Goal: Register for event/course

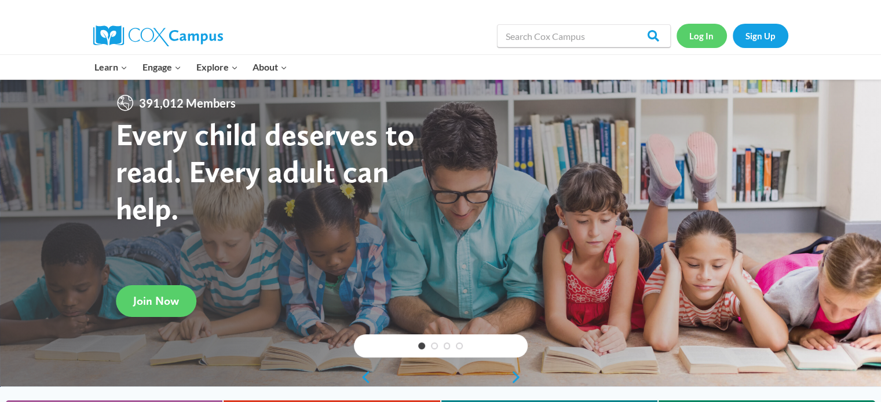
click at [695, 31] on link "Log In" at bounding box center [701, 36] width 50 height 24
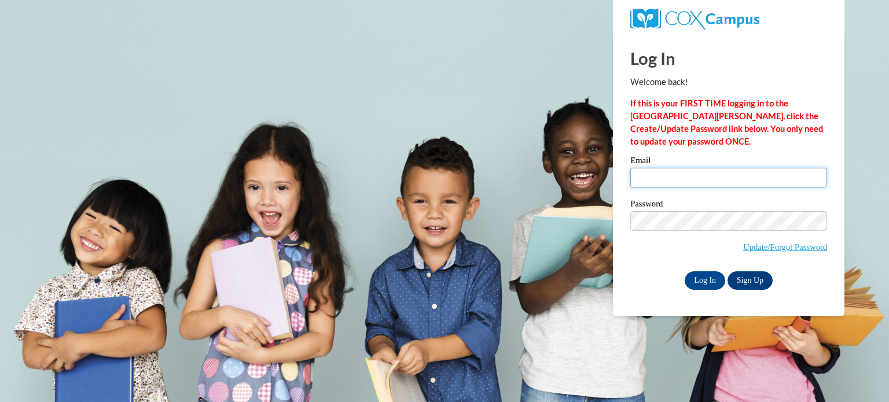
click at [681, 170] on input "Email" at bounding box center [728, 178] width 197 height 20
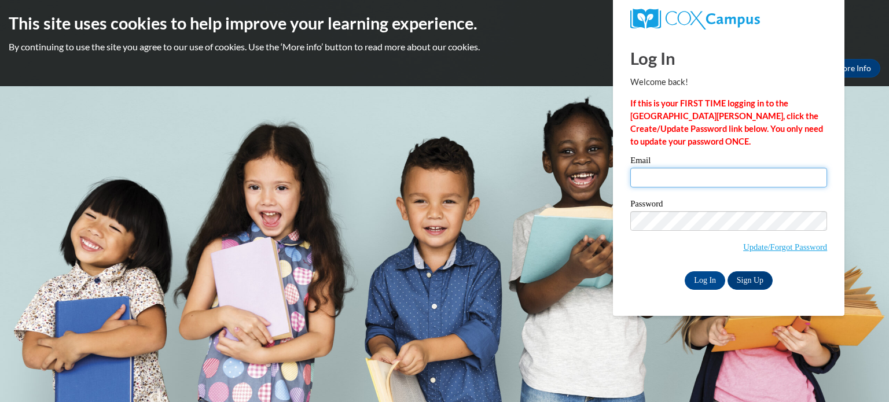
type input "amcgee@kusd.edu"
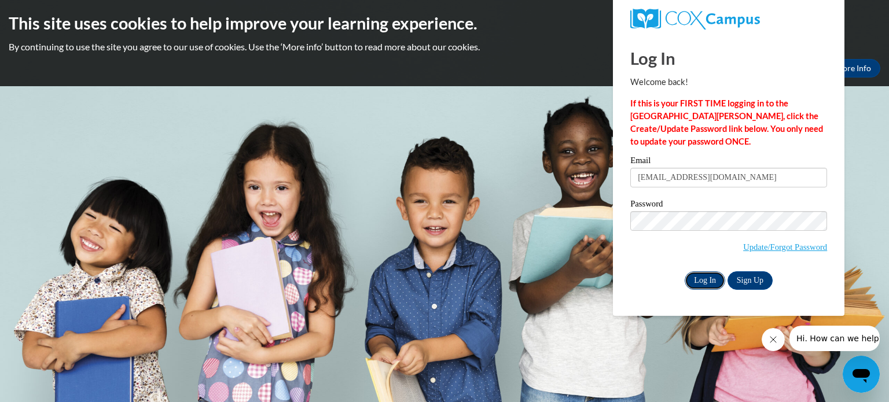
click at [704, 286] on input "Log In" at bounding box center [705, 281] width 41 height 19
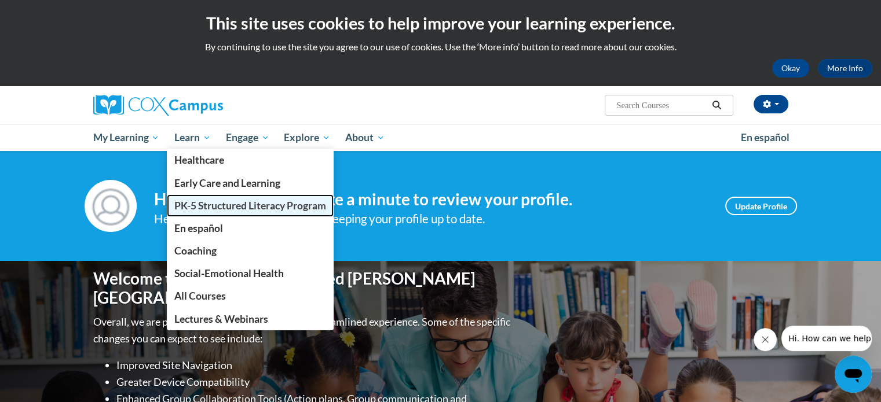
click at [192, 206] on span "PK-5 Structured Literacy Program" at bounding box center [250, 206] width 152 height 12
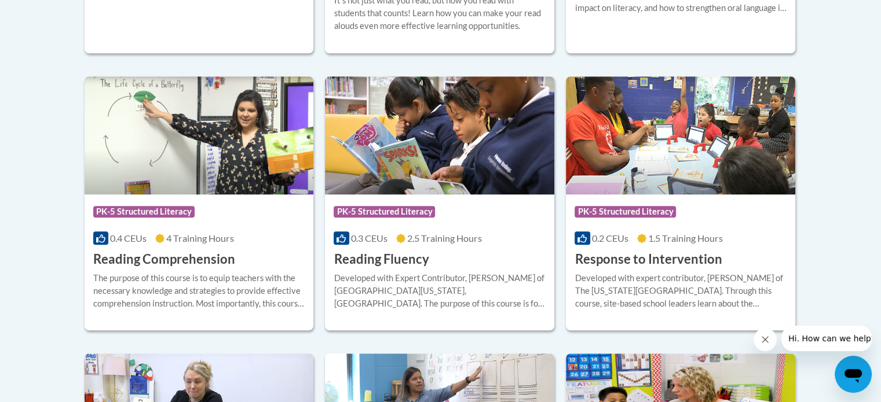
scroll to position [1048, 0]
click at [160, 259] on h3 "Reading Comprehension" at bounding box center [164, 259] width 142 height 18
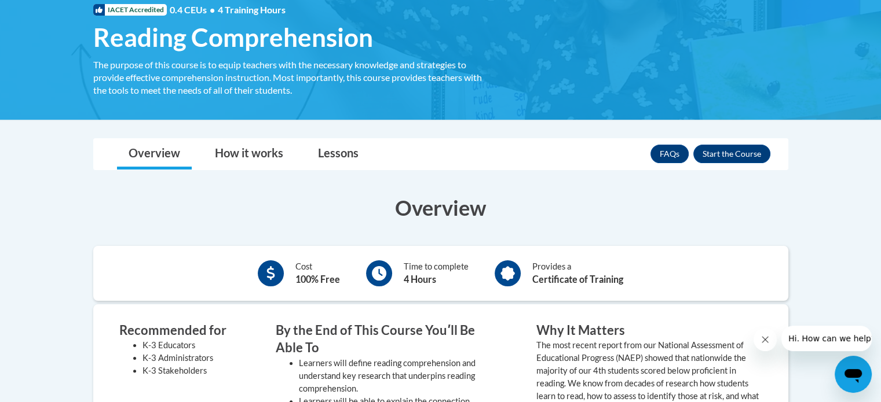
scroll to position [180, 0]
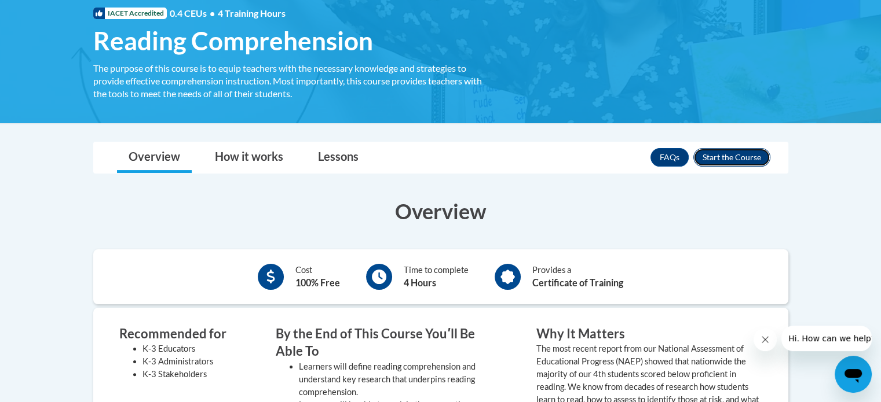
click at [730, 164] on button "Enroll" at bounding box center [731, 157] width 77 height 19
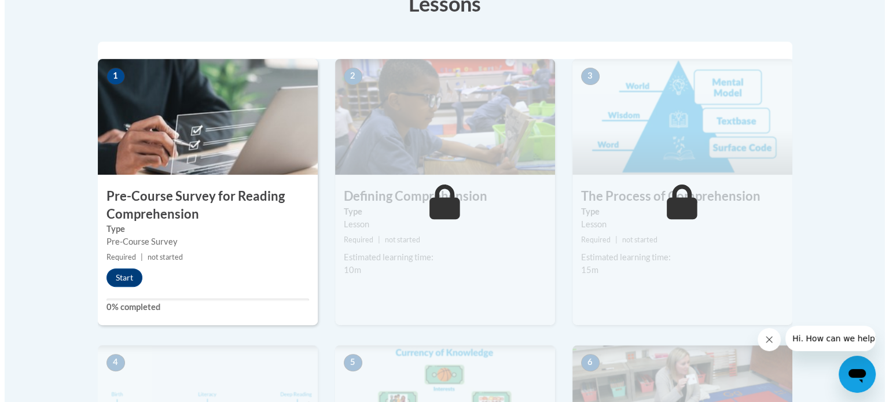
scroll to position [349, 0]
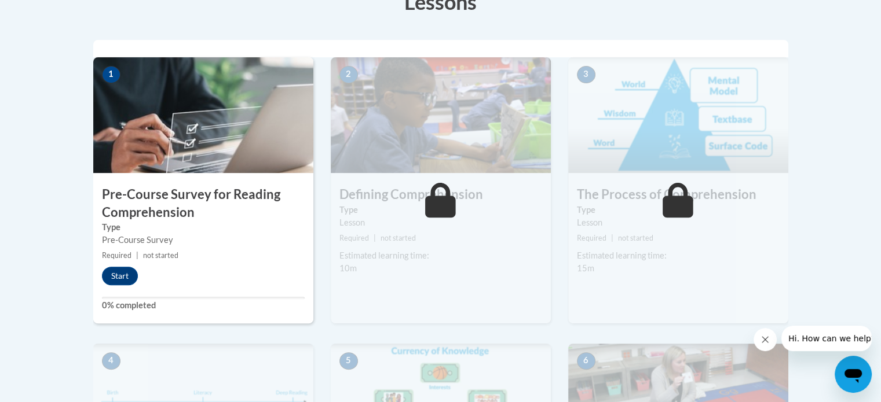
click at [239, 199] on h3 "Pre-Course Survey for Reading Comprehension" at bounding box center [203, 204] width 220 height 36
click at [118, 281] on button "Start" at bounding box center [120, 276] width 36 height 19
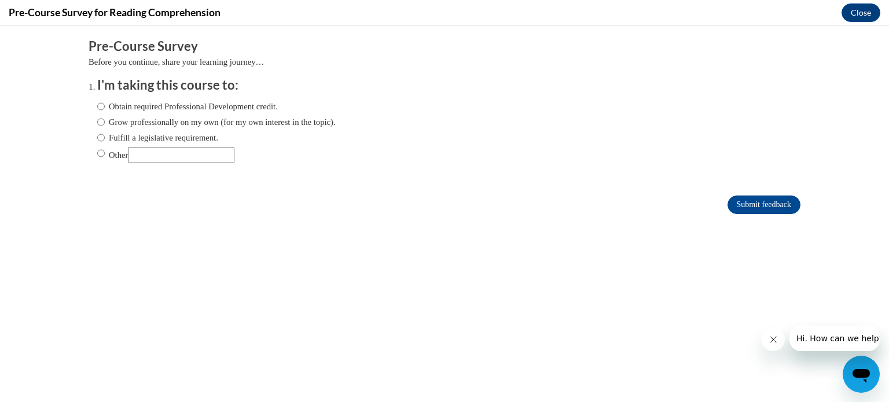
scroll to position [0, 0]
click at [97, 100] on input "Obtain required Professional Development credit." at bounding box center [101, 106] width 8 height 13
radio input "true"
click at [738, 201] on input "Submit feedback" at bounding box center [764, 205] width 73 height 19
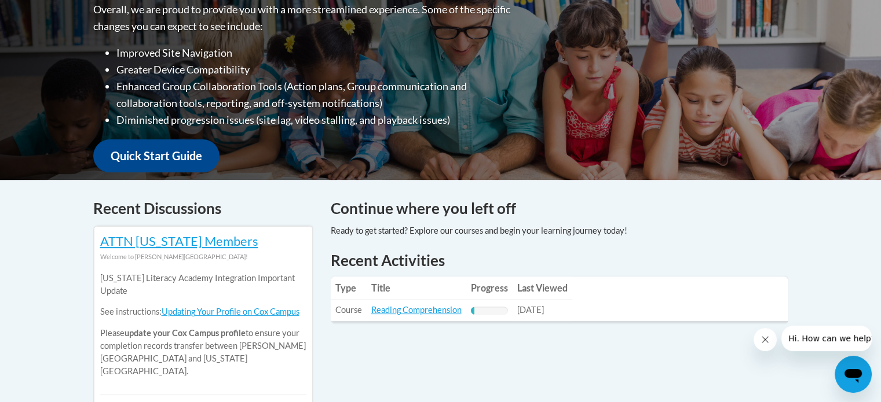
scroll to position [342, 0]
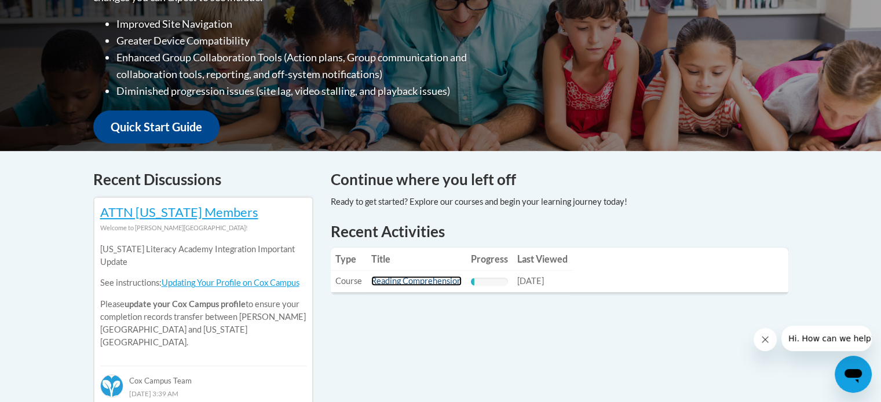
click at [410, 280] on link "Reading Comprehension" at bounding box center [416, 281] width 90 height 10
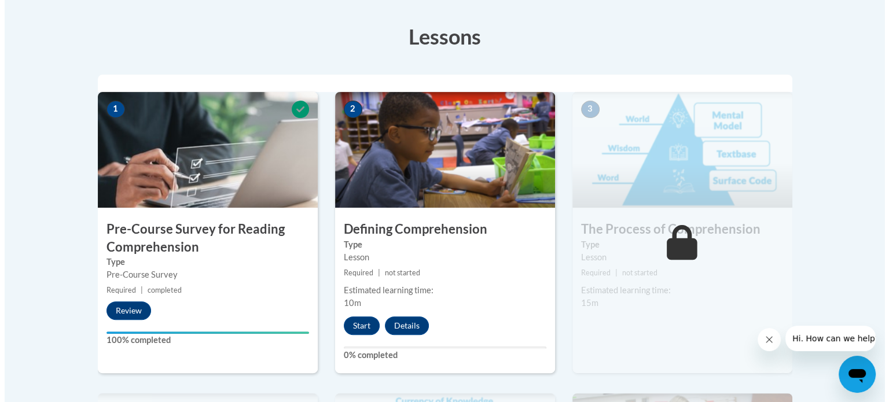
scroll to position [331, 0]
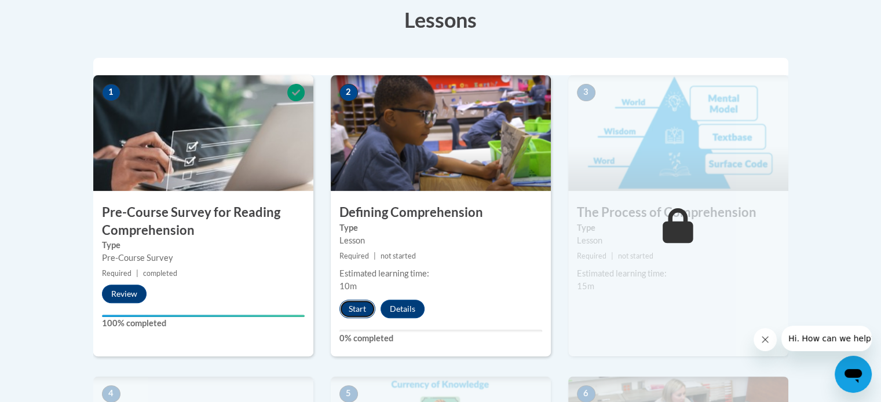
click at [361, 305] on button "Start" at bounding box center [357, 309] width 36 height 19
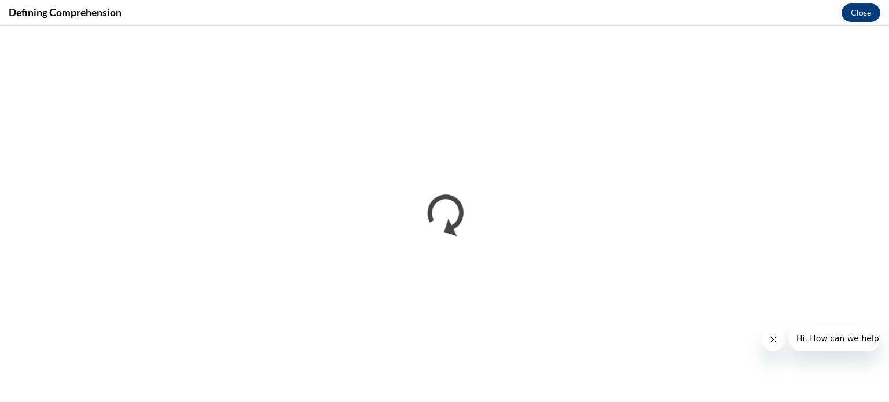
scroll to position [0, 0]
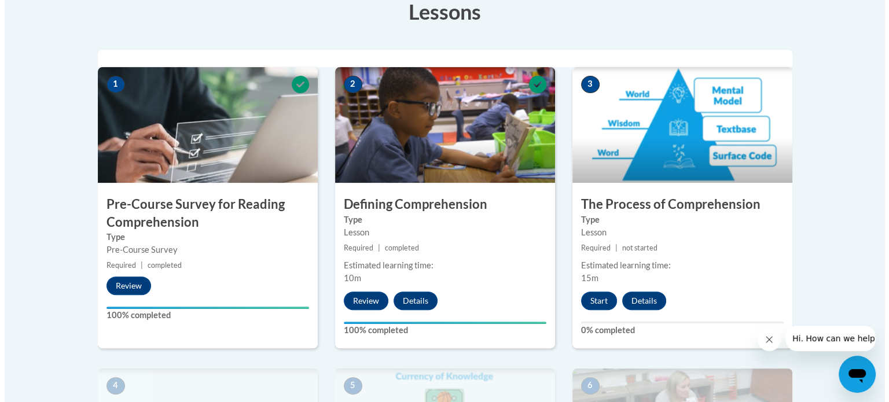
scroll to position [340, 0]
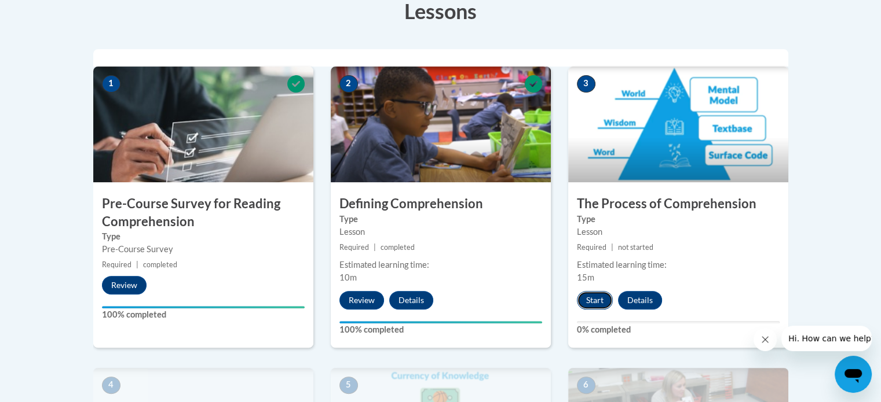
click at [598, 303] on button "Start" at bounding box center [595, 300] width 36 height 19
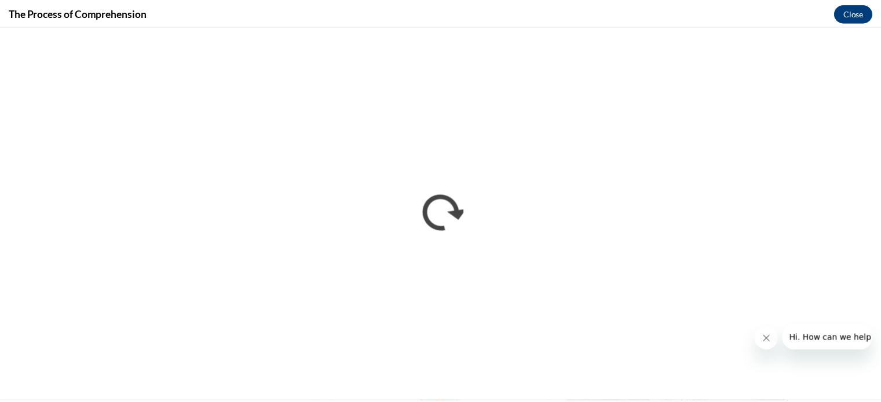
scroll to position [0, 0]
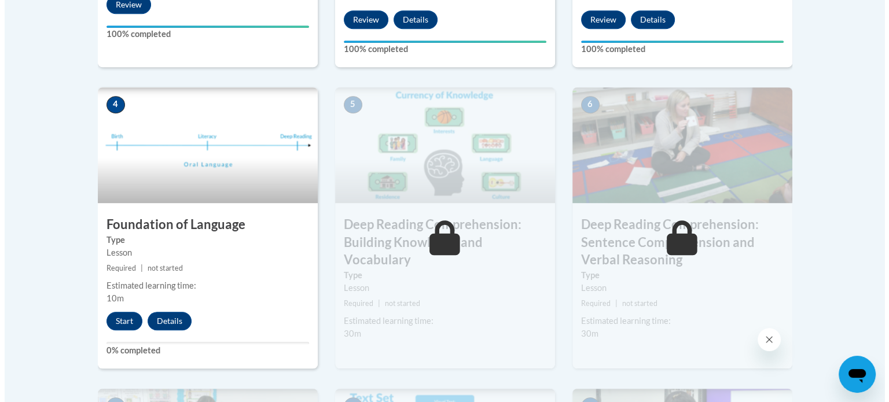
scroll to position [622, 0]
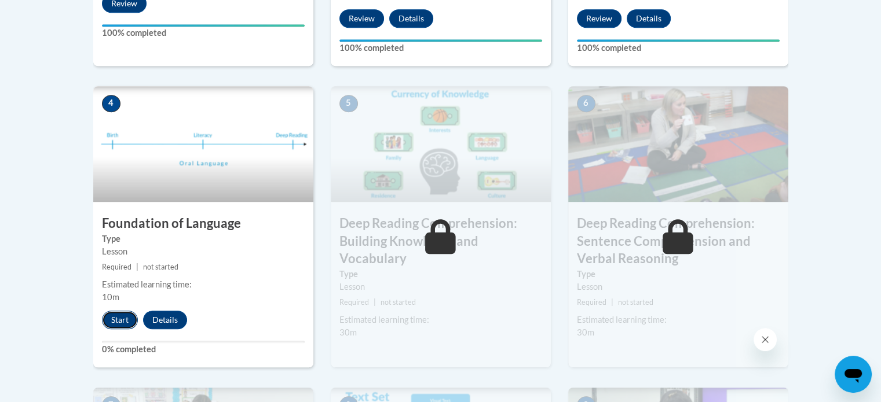
click at [108, 314] on button "Start" at bounding box center [120, 320] width 36 height 19
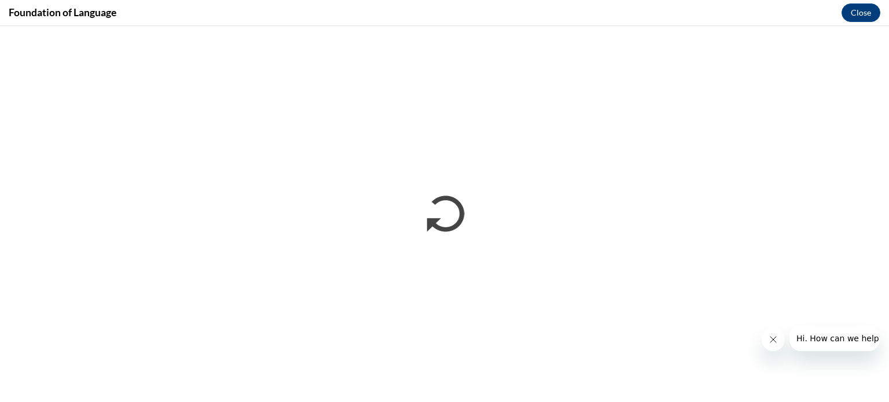
scroll to position [0, 0]
